Goal: Task Accomplishment & Management: Complete application form

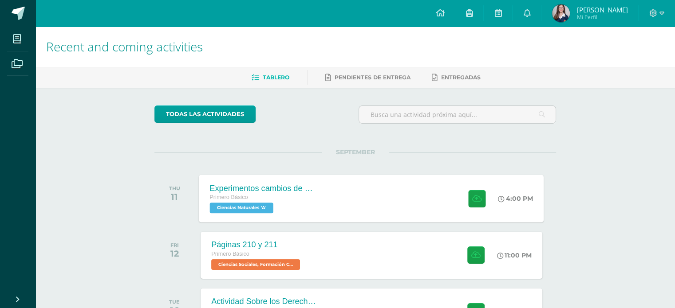
click at [306, 187] on div "Experimentos cambios de estado de la materia" at bounding box center [263, 188] width 107 height 9
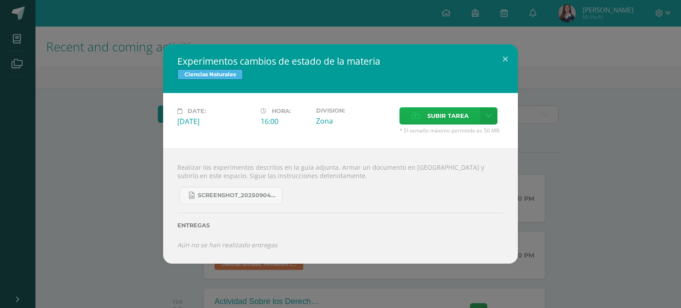
click at [444, 112] on span "Subir tarea" at bounding box center [448, 116] width 41 height 16
click at [0, 0] on input "Subir tarea" at bounding box center [0, 0] width 0 height 0
click at [441, 106] on div "Date: [DATE] Hora: 16:00 Division: Zona Subir tarea Cancel" at bounding box center [340, 120] width 355 height 55
click at [444, 111] on span "Subir tarea" at bounding box center [448, 116] width 41 height 16
click at [0, 0] on input "Subir tarea" at bounding box center [0, 0] width 0 height 0
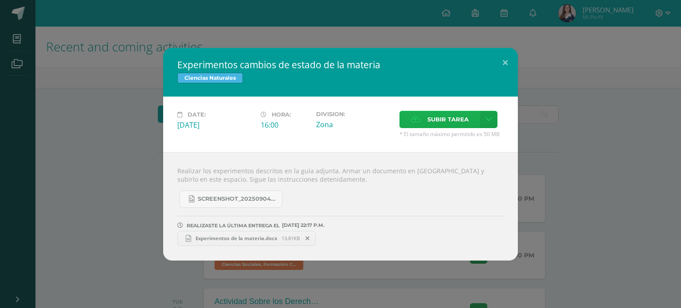
click at [438, 118] on span "Subir tarea" at bounding box center [448, 119] width 41 height 16
click at [0, 0] on input "Subir tarea" at bounding box center [0, 0] width 0 height 0
click at [507, 59] on button at bounding box center [505, 63] width 25 height 30
